Goal: Task Accomplishment & Management: Manage account settings

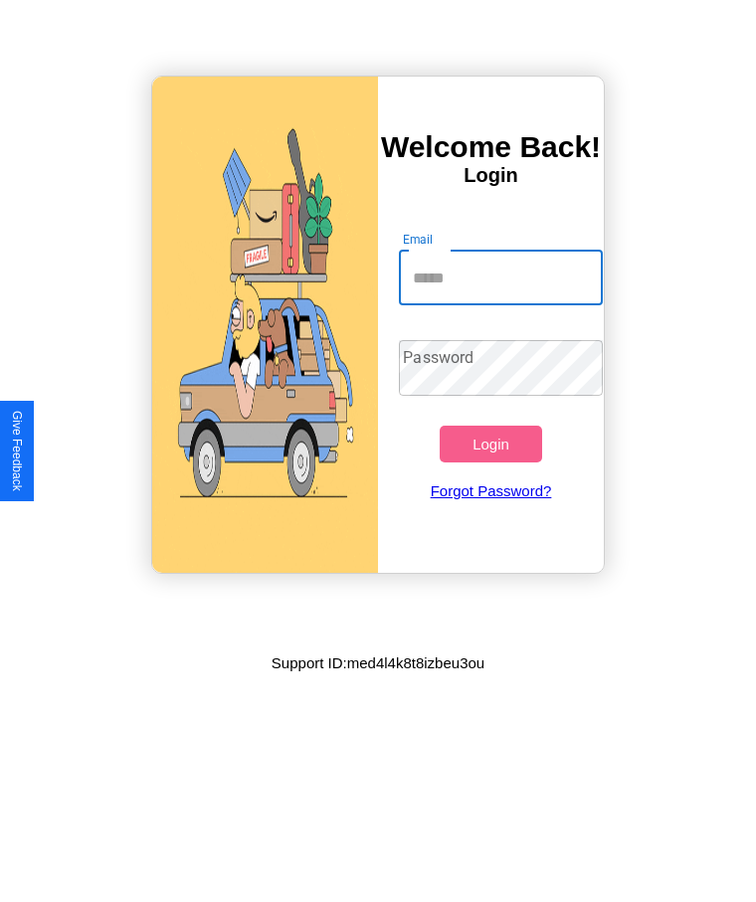
click at [500, 278] on input "Email" at bounding box center [500, 278] width 203 height 56
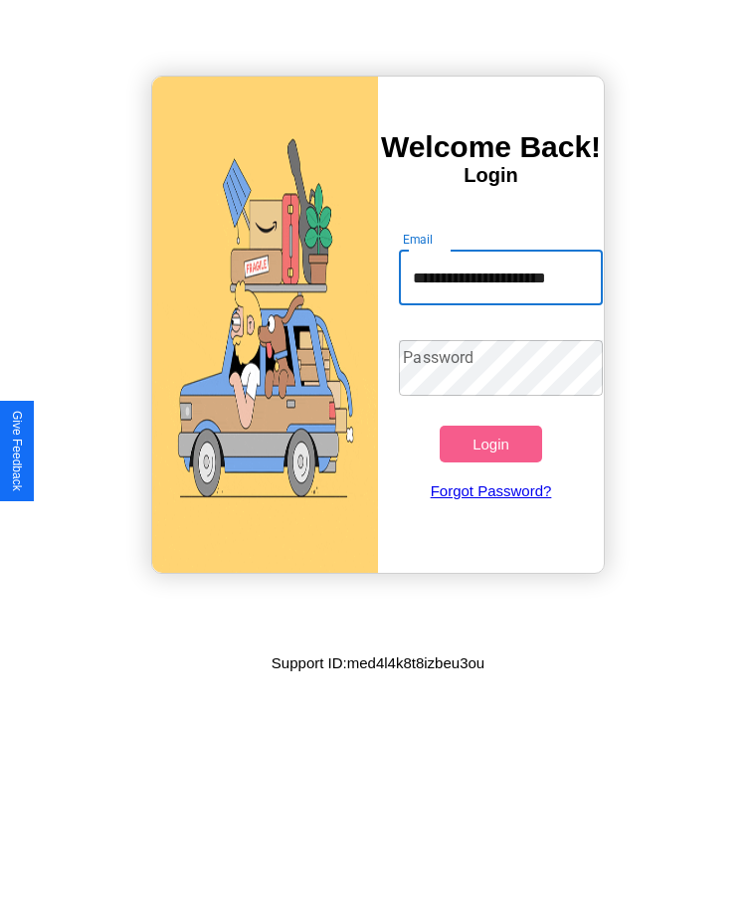
scroll to position [0, 15]
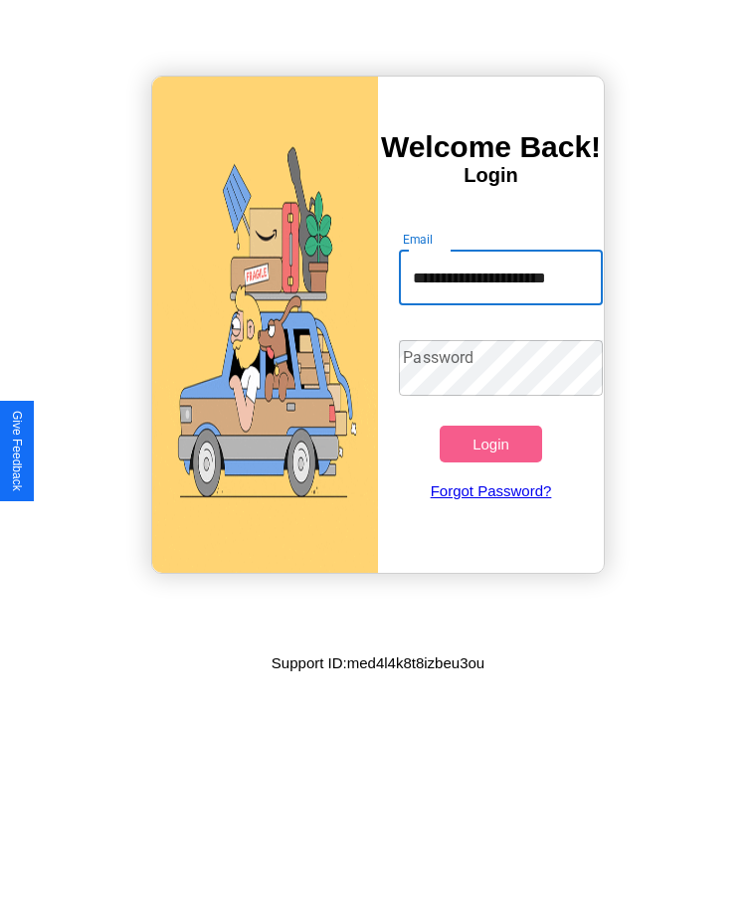
type input "**********"
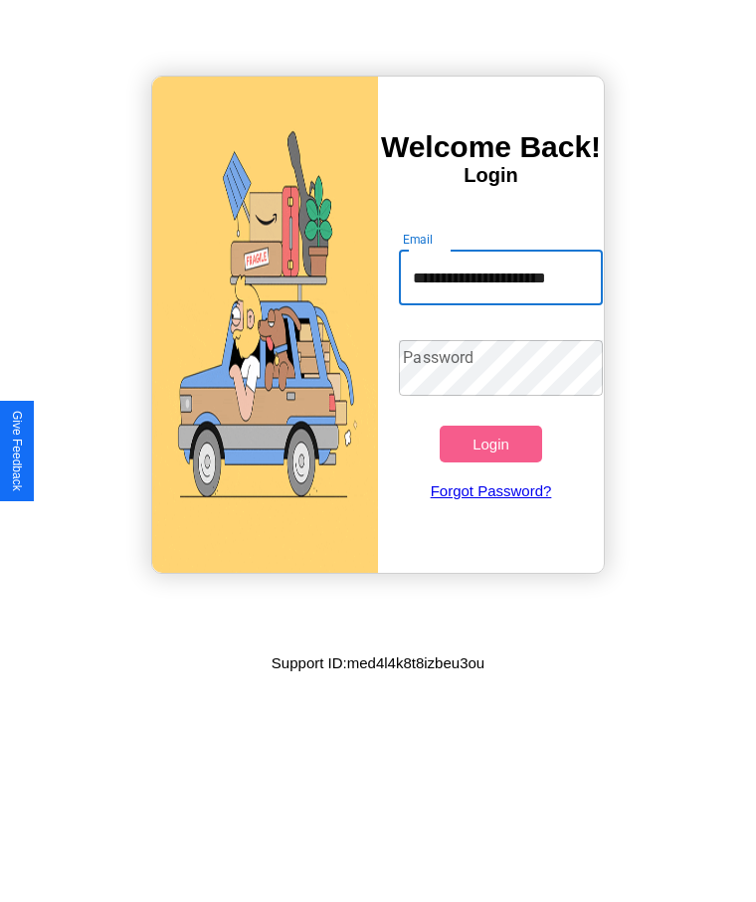
scroll to position [0, 0]
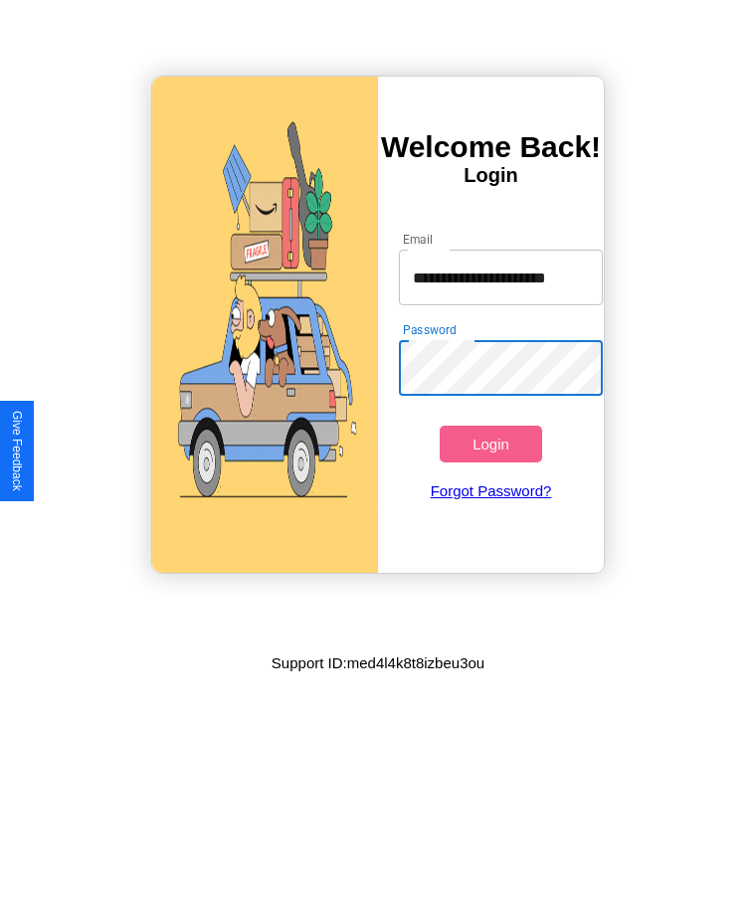
click at [490, 444] on button "Login" at bounding box center [490, 444] width 101 height 37
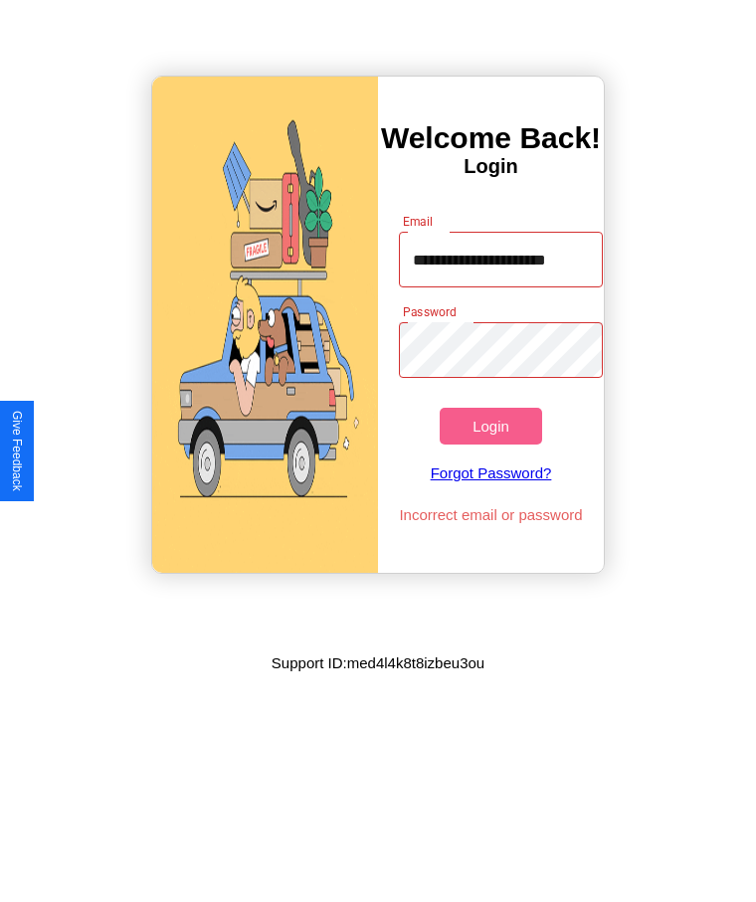
click at [490, 426] on button "Login" at bounding box center [490, 426] width 101 height 37
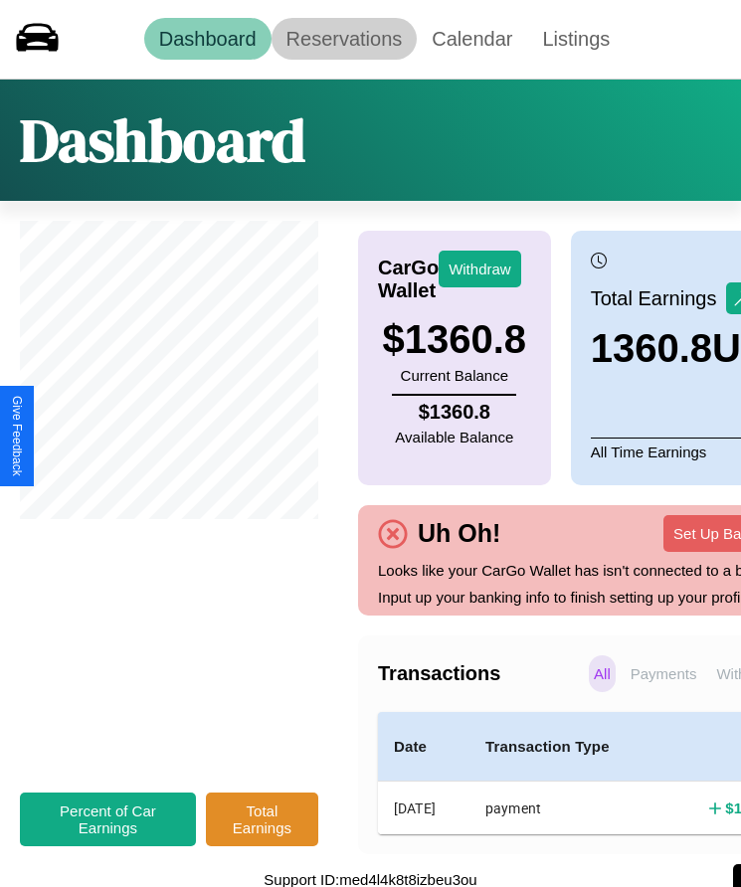
click at [343, 39] on link "Reservations" at bounding box center [345, 39] width 146 height 42
